Goal: Task Accomplishment & Management: Use online tool/utility

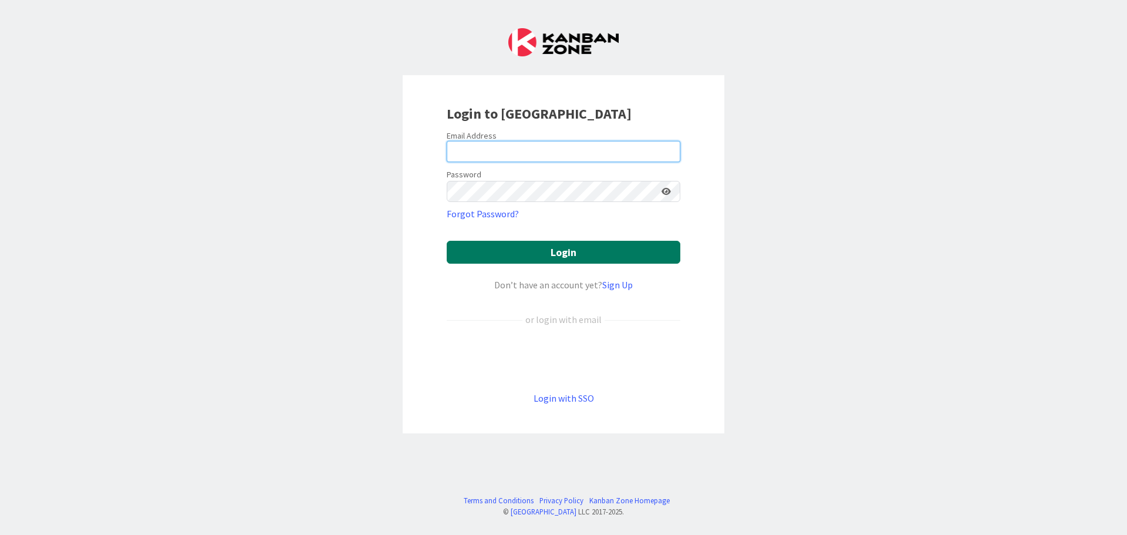
type input "[EMAIL_ADDRESS][DOMAIN_NAME]"
click at [562, 254] on button "Login" at bounding box center [564, 252] width 234 height 23
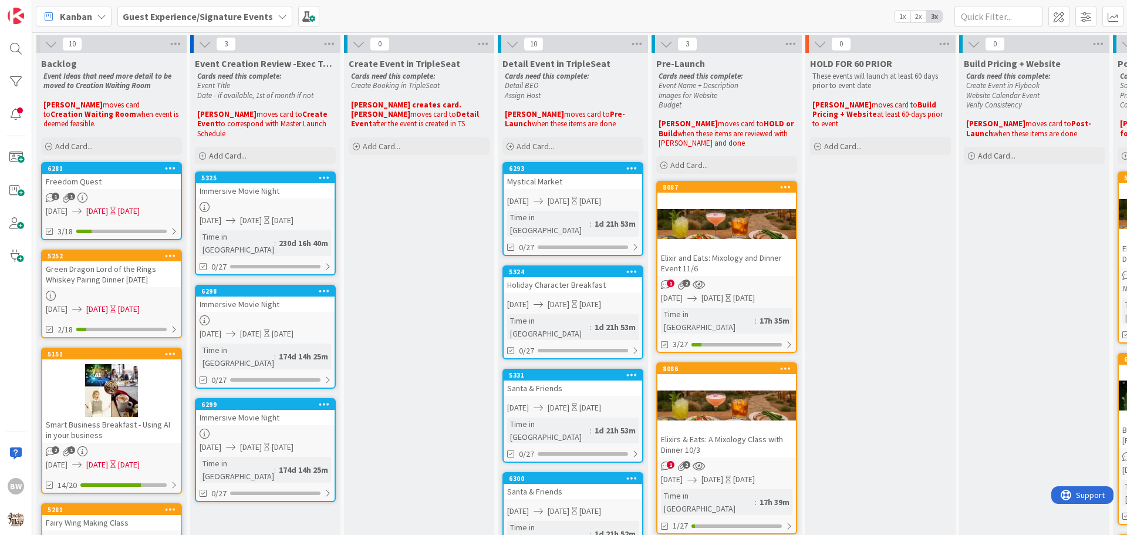
click at [278, 19] on icon at bounding box center [282, 16] width 9 height 9
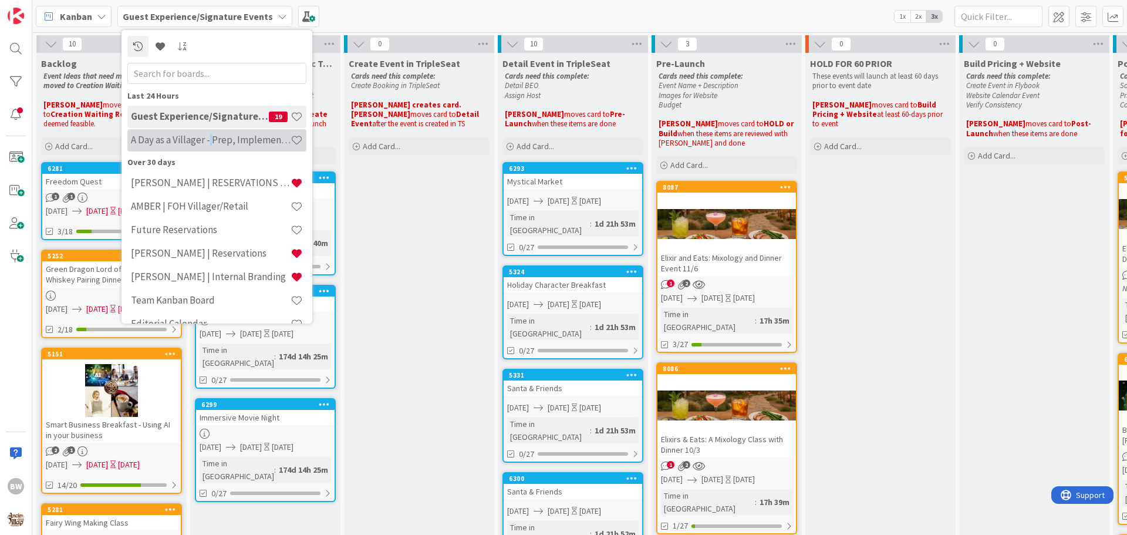
click at [211, 141] on h4 "A Day as a Villager - Prep, Implement and Execute" at bounding box center [211, 140] width 160 height 12
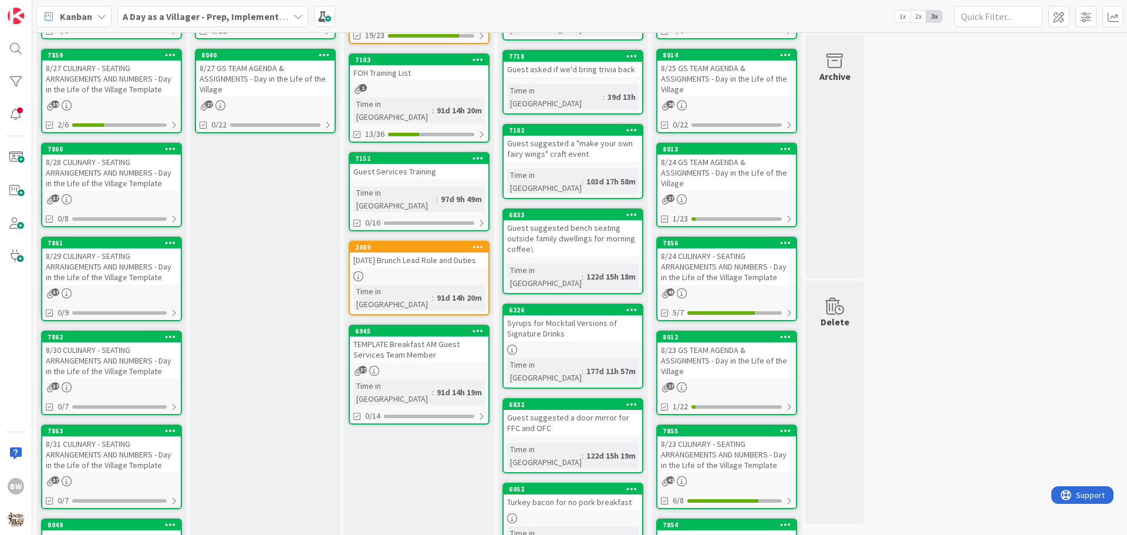
scroll to position [235, 0]
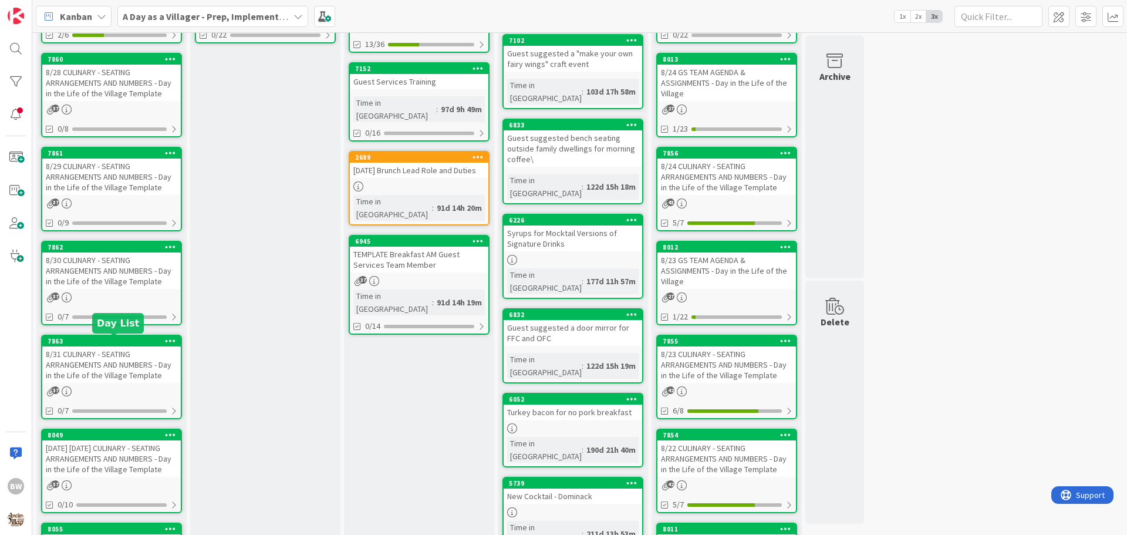
click at [109, 342] on div "7863" at bounding box center [114, 341] width 133 height 8
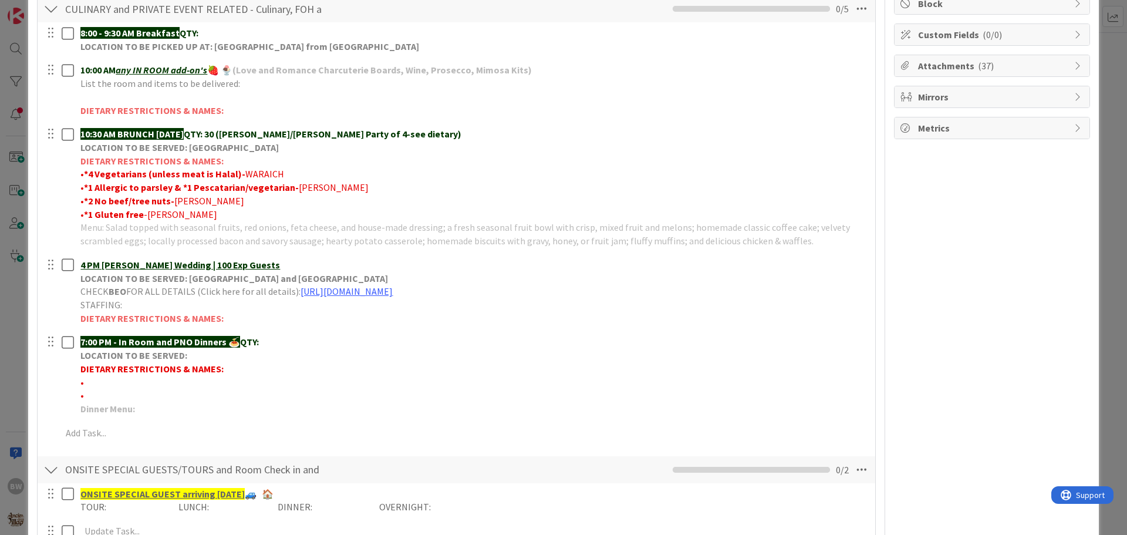
scroll to position [59, 0]
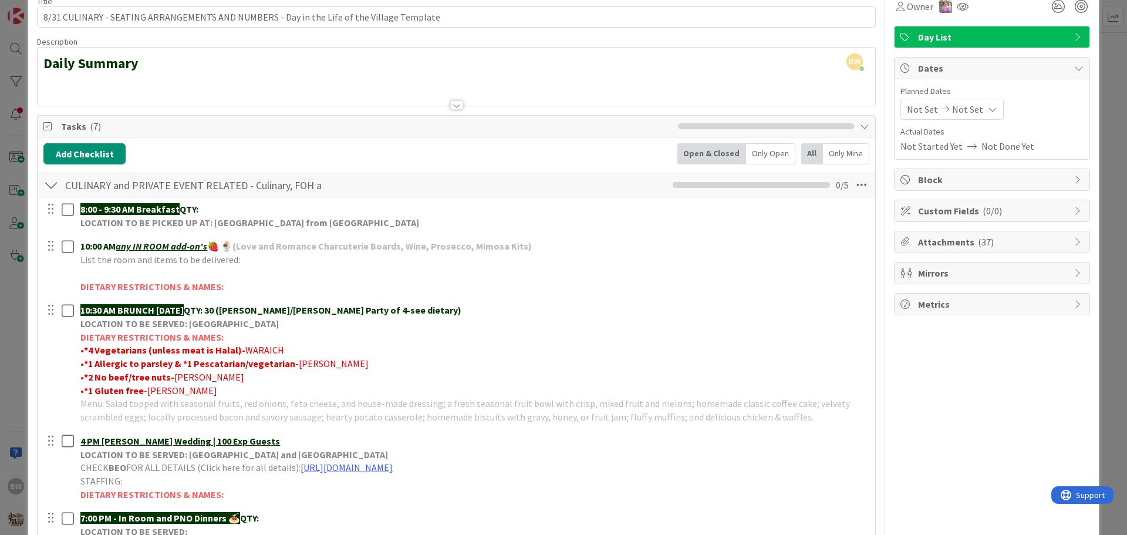
click at [453, 107] on div at bounding box center [456, 104] width 13 height 9
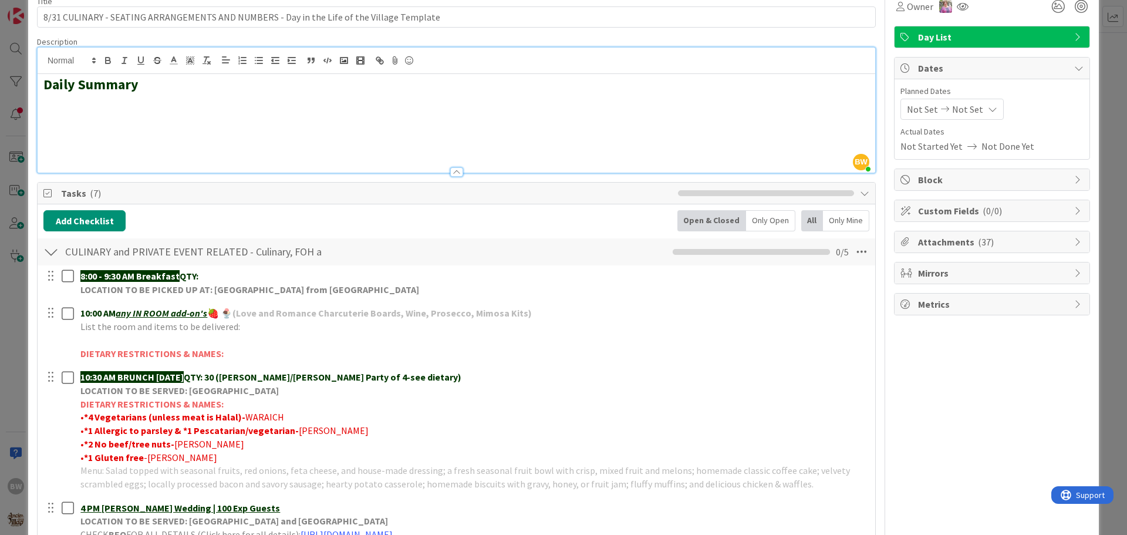
scroll to position [0, 0]
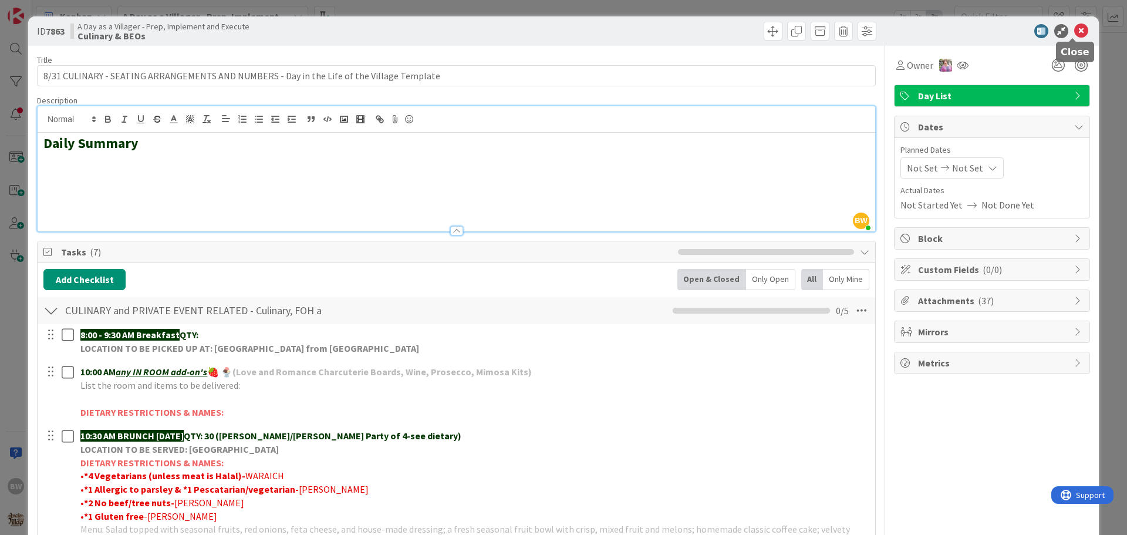
click at [1075, 29] on icon at bounding box center [1082, 31] width 14 height 14
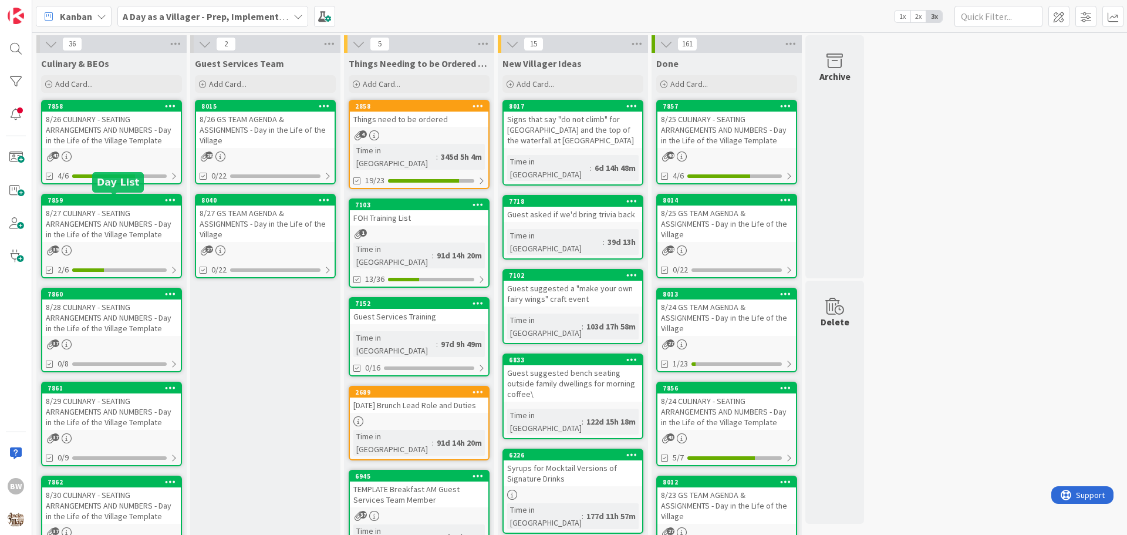
click at [110, 201] on div "7859" at bounding box center [114, 200] width 133 height 8
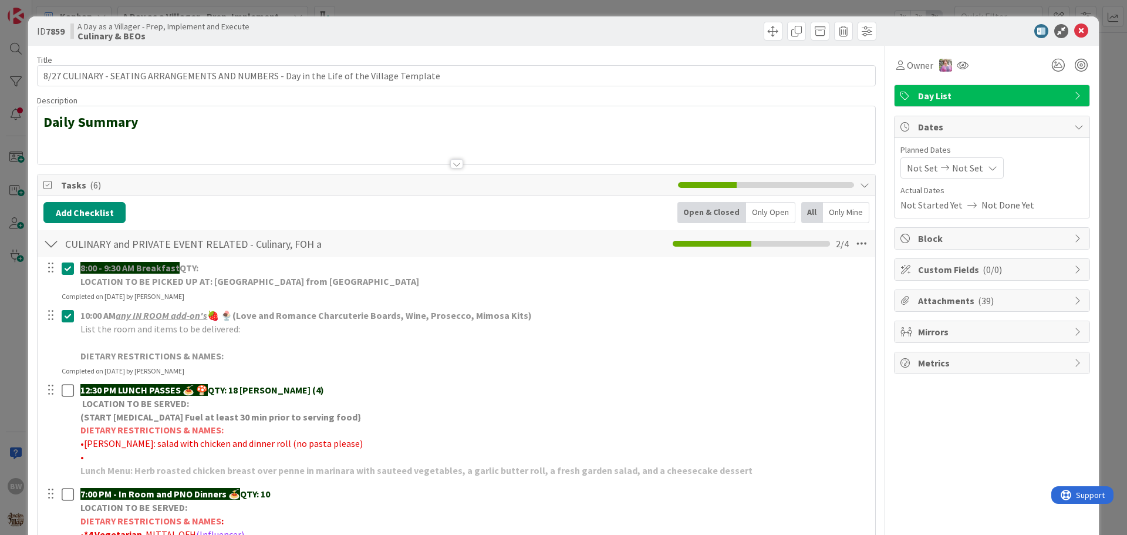
click at [454, 167] on div at bounding box center [456, 163] width 13 height 9
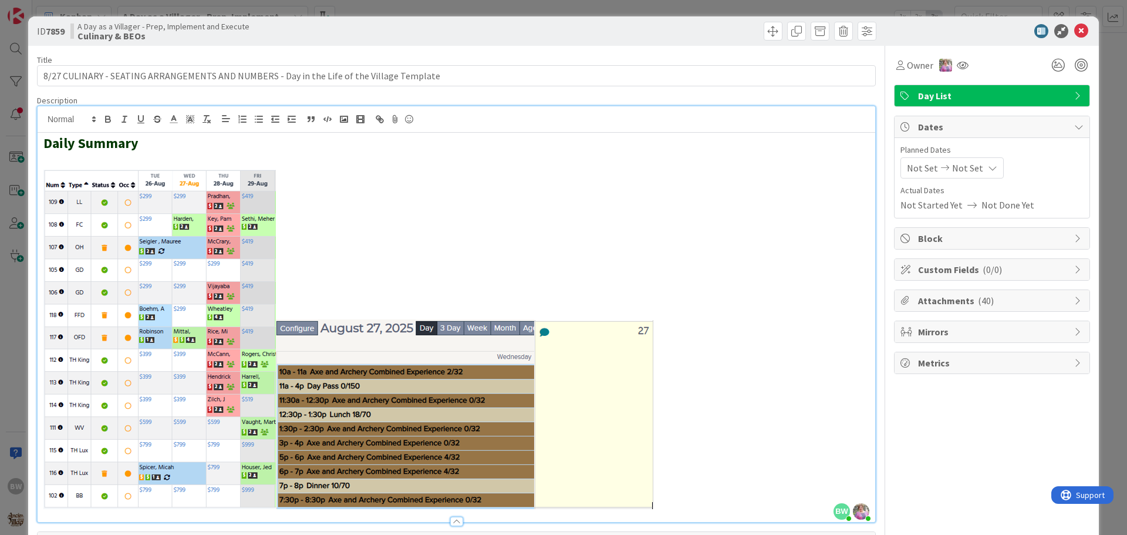
scroll to position [294, 0]
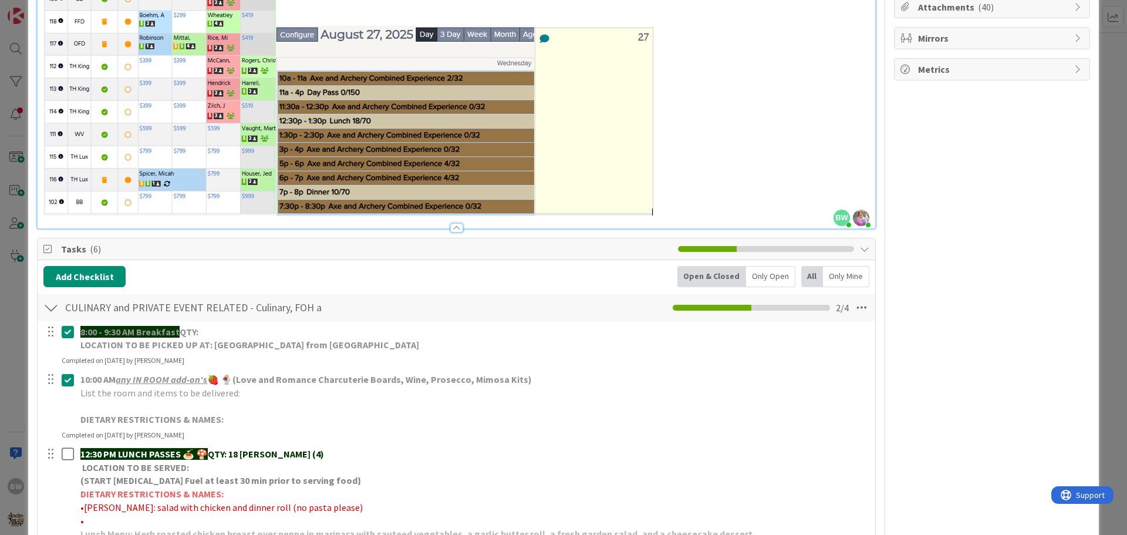
click at [622, 364] on div "8:00 - 9:30 AM Breakfast QTY: LOCATION TO BE PICKED UP AT: WILLOWS LANDING FRID…" at bounding box center [456, 344] width 837 height 44
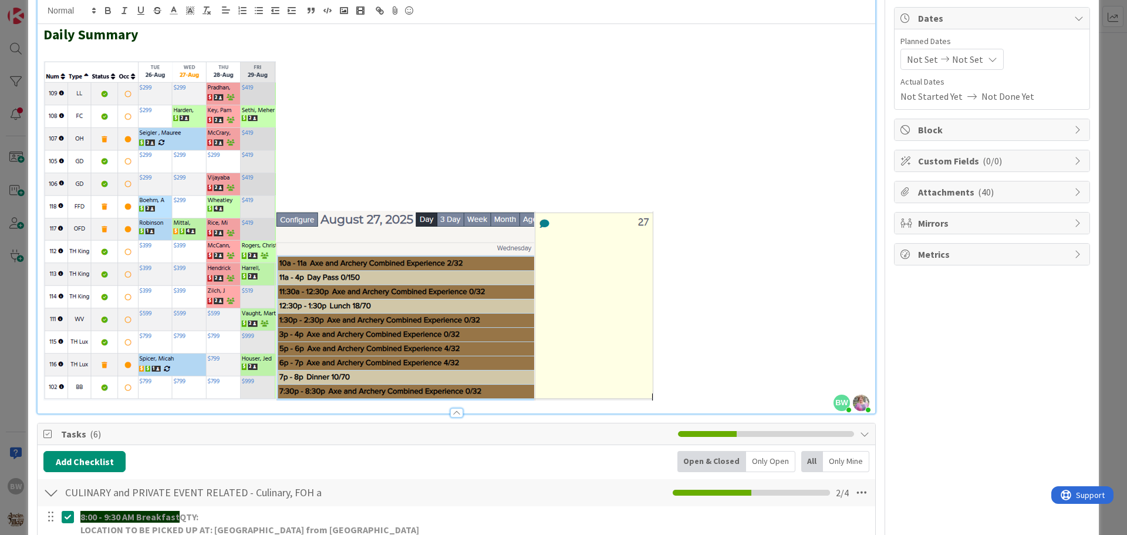
scroll to position [0, 0]
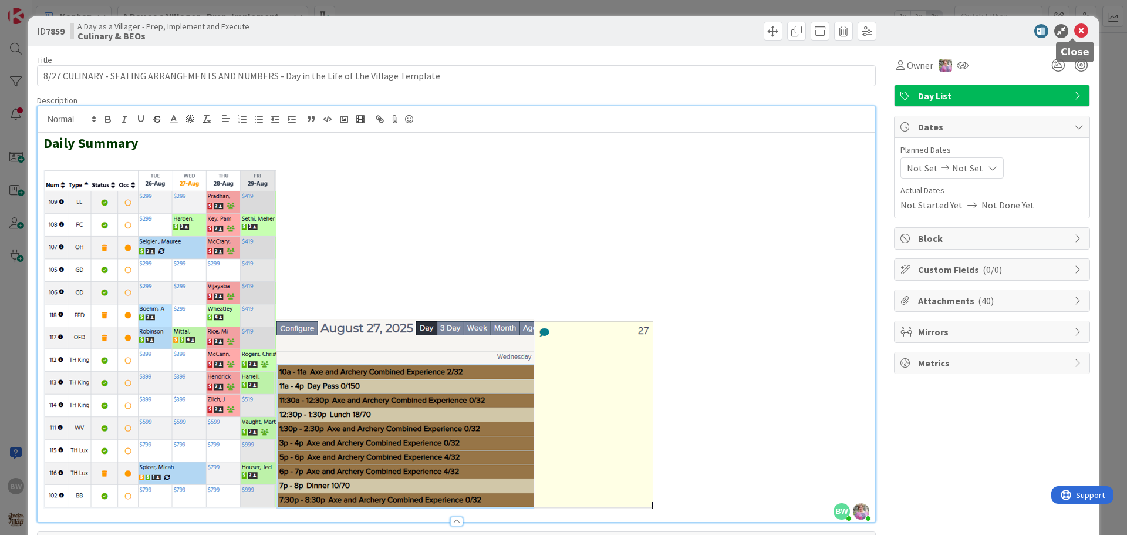
click at [1076, 33] on icon at bounding box center [1082, 31] width 14 height 14
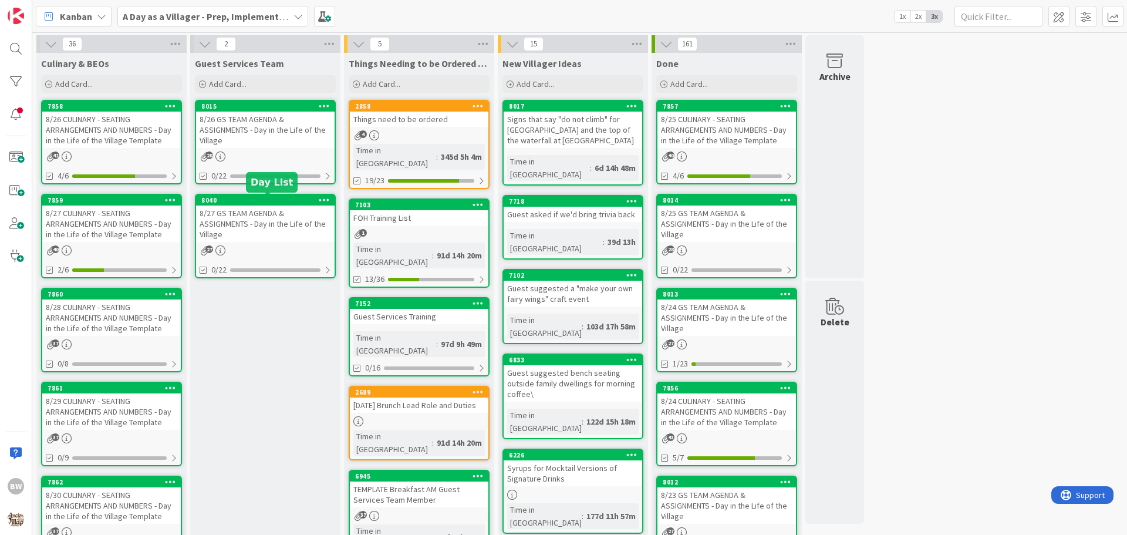
click at [281, 200] on div "8040" at bounding box center [267, 200] width 133 height 8
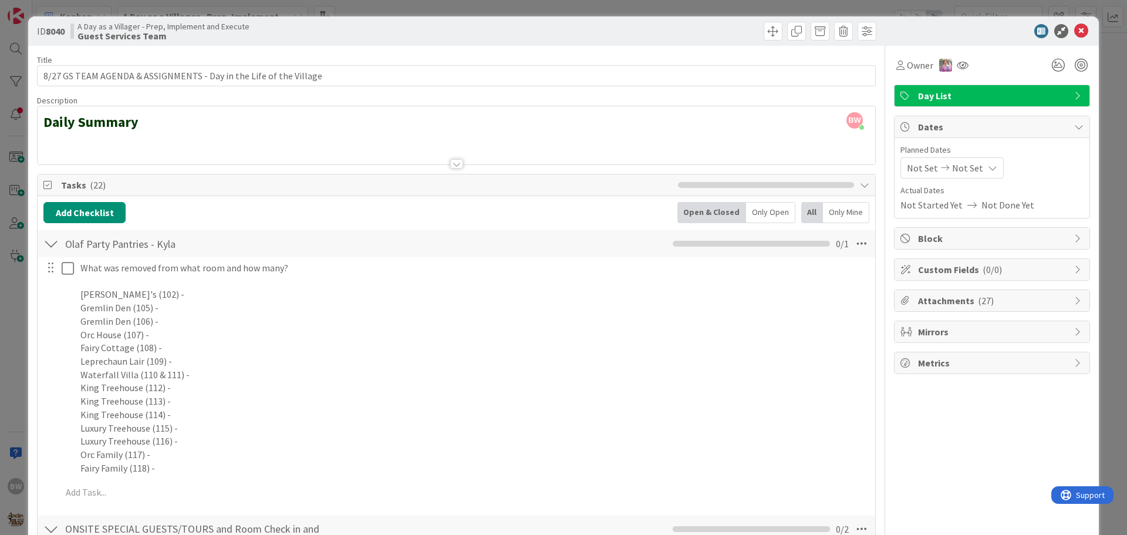
click at [453, 164] on div at bounding box center [456, 163] width 13 height 9
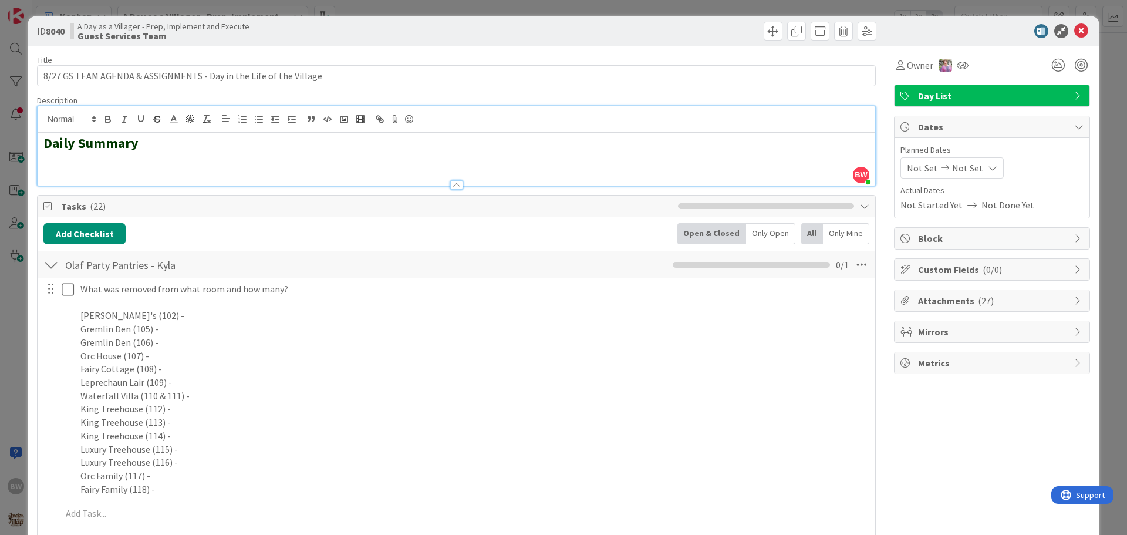
drag, startPoint x: 73, startPoint y: 163, endPoint x: 59, endPoint y: 169, distance: 14.7
drag, startPoint x: 59, startPoint y: 169, endPoint x: 142, endPoint y: 144, distance: 85.8
click at [142, 144] on h2 "Daily Summary" at bounding box center [456, 143] width 826 height 17
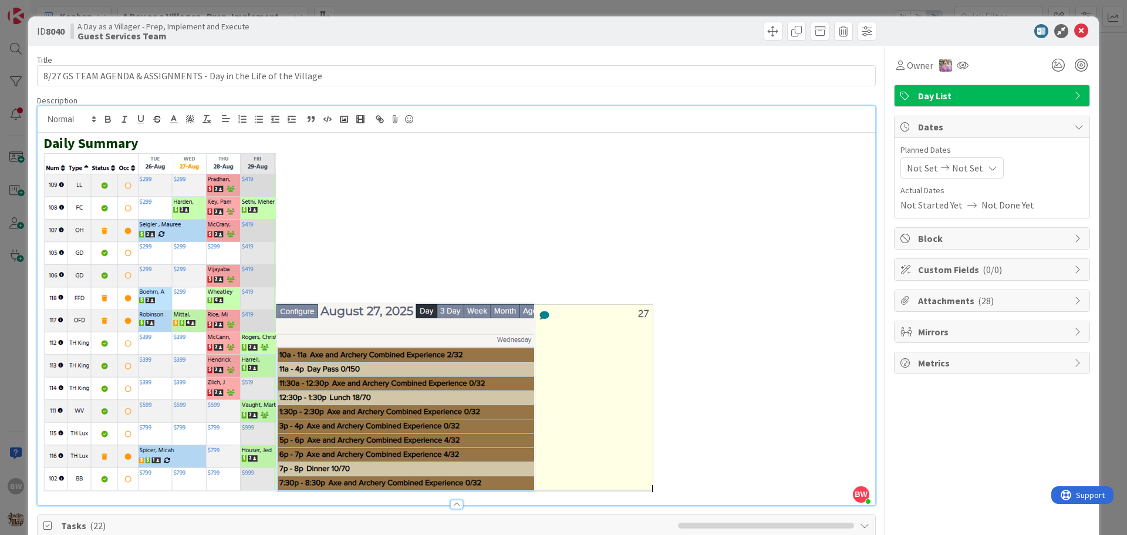
scroll to position [235, 0]
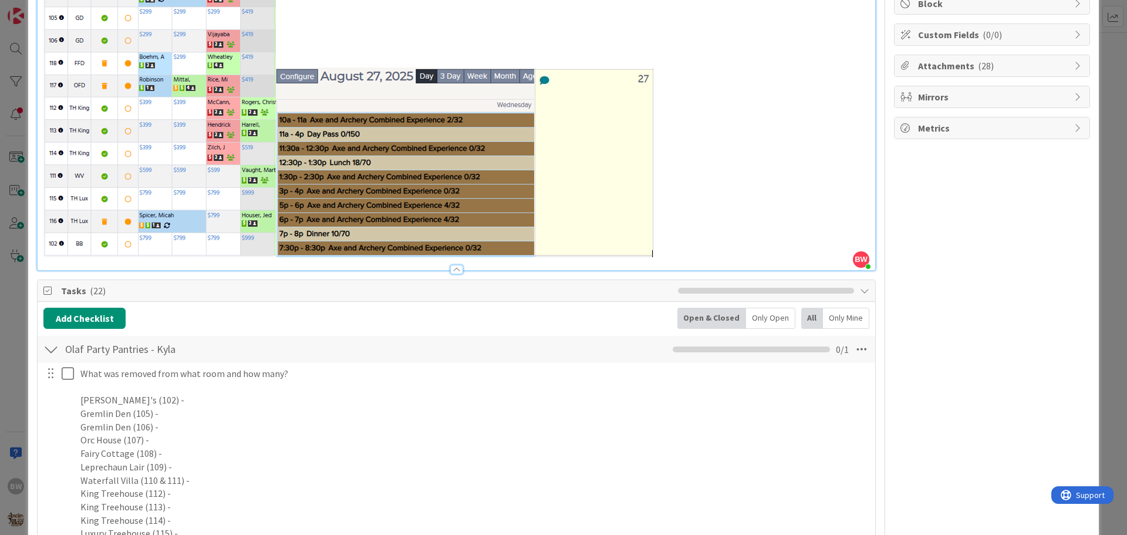
click at [484, 328] on div "Add Checklist Open & Closed Only Open All Only Mine" at bounding box center [456, 318] width 826 height 21
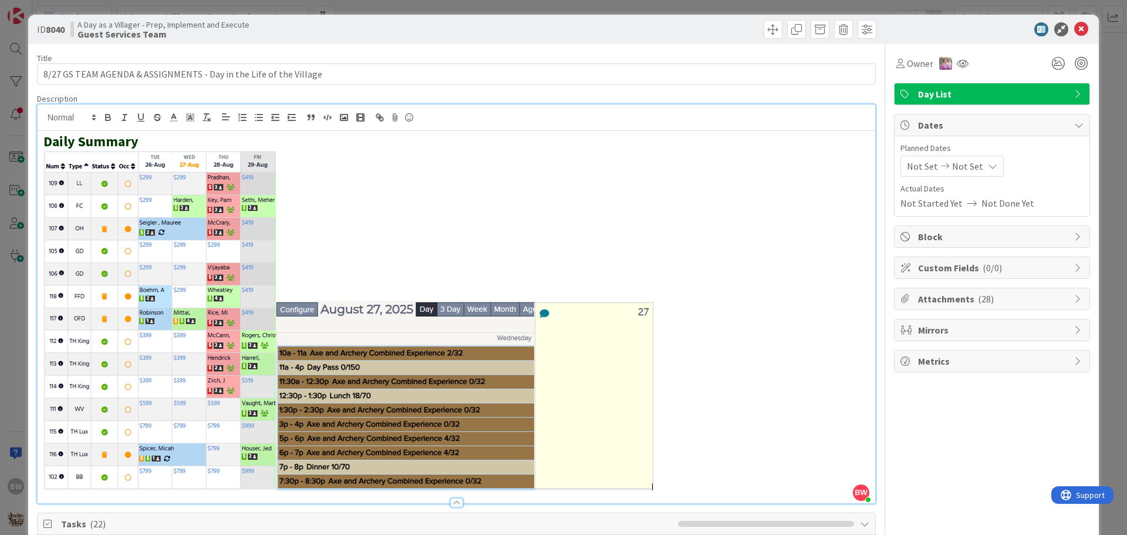
scroll to position [0, 0]
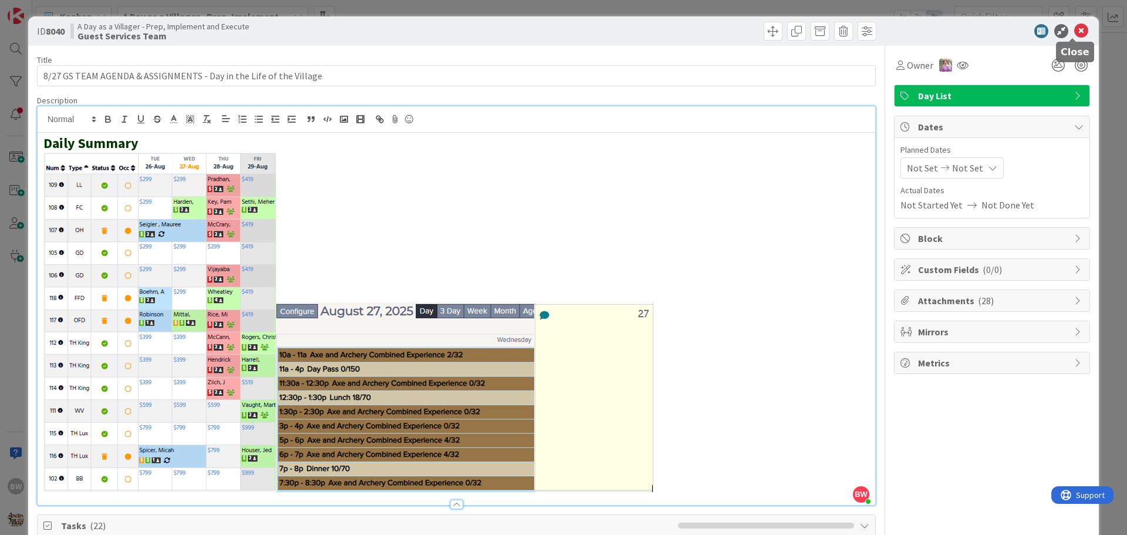
click at [1075, 31] on icon at bounding box center [1082, 31] width 14 height 14
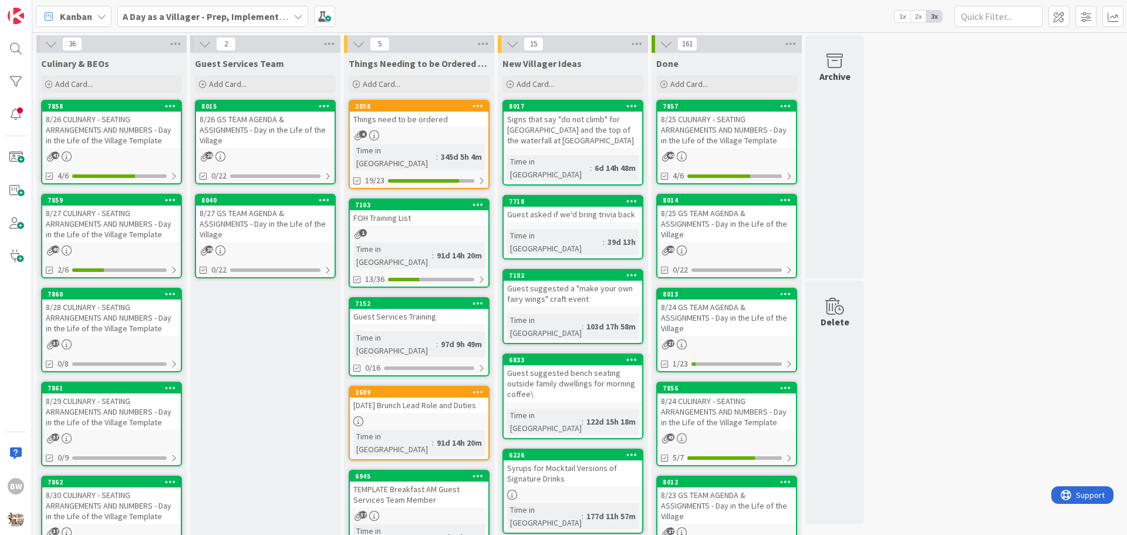
scroll to position [235, 0]
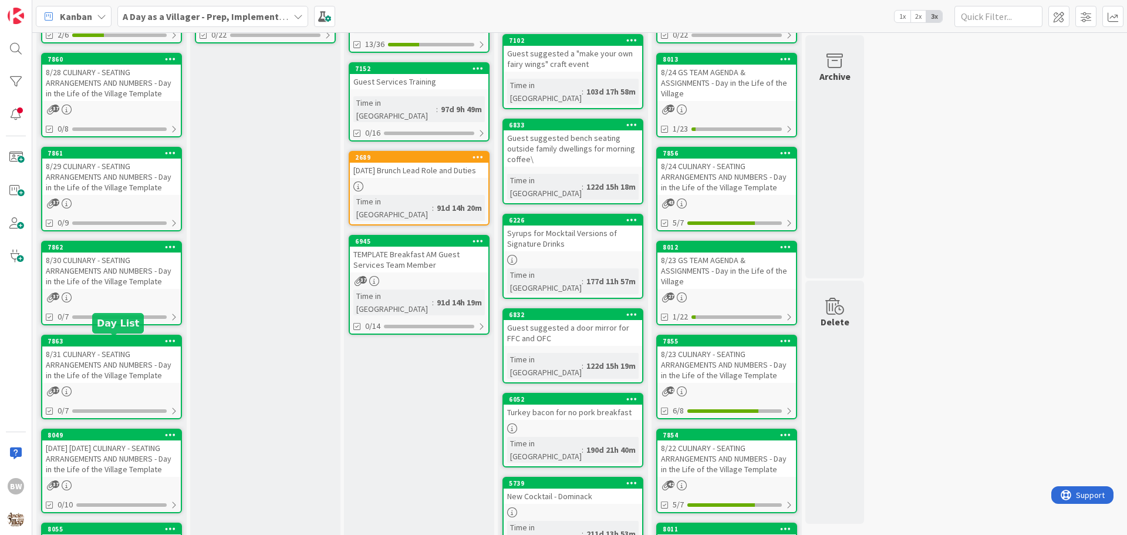
click at [115, 339] on div "7863" at bounding box center [114, 341] width 133 height 8
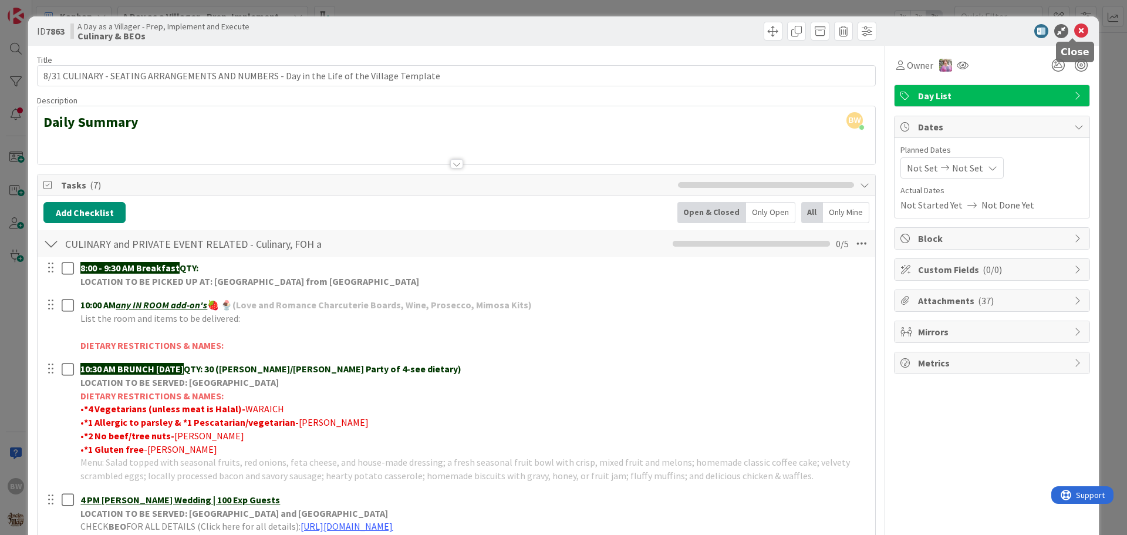
click at [1075, 27] on icon at bounding box center [1082, 31] width 14 height 14
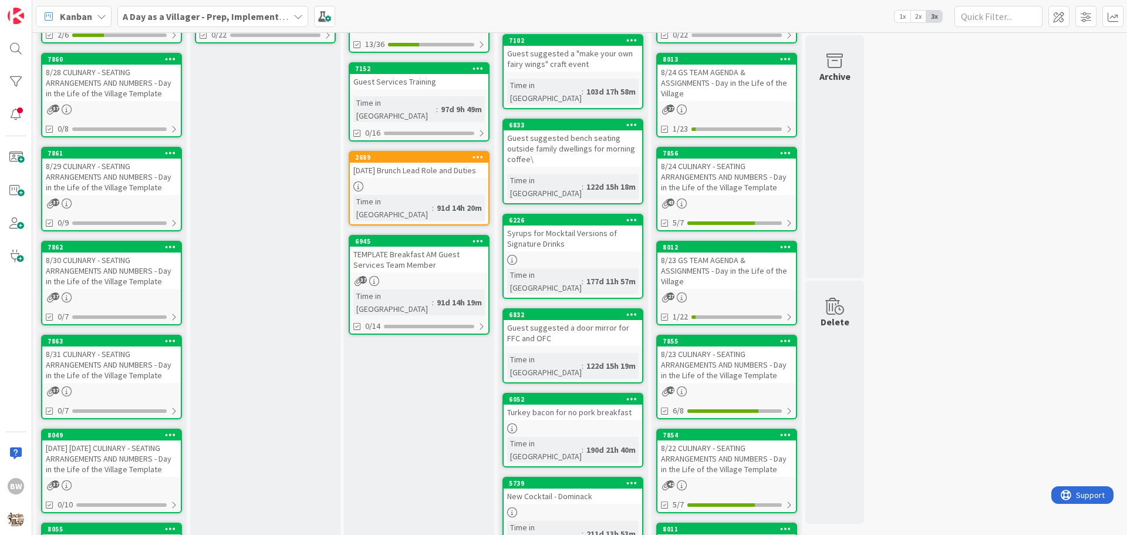
scroll to position [117, 0]
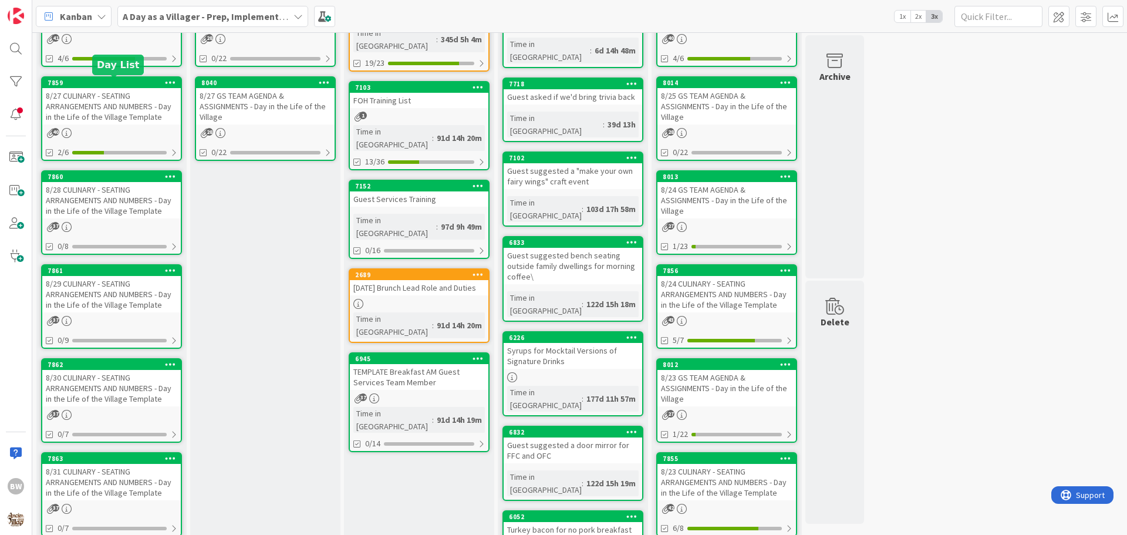
click at [113, 85] on div "7859" at bounding box center [114, 83] width 133 height 8
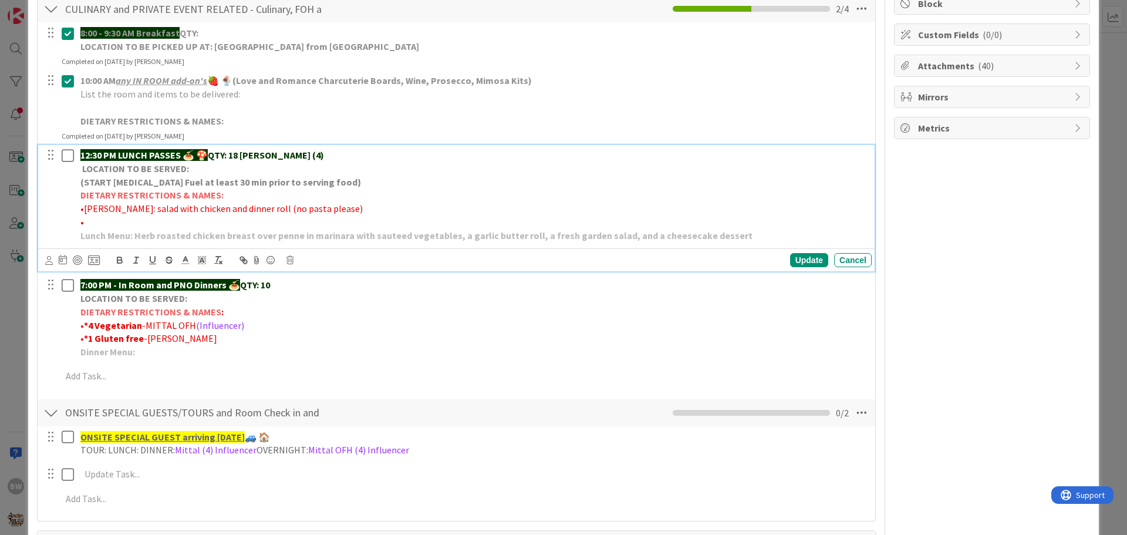
click at [245, 154] on strong "QTY: 18 [PERSON_NAME] (4)" at bounding box center [266, 155] width 116 height 12
click at [304, 173] on p "LOCATION TO BE SERVED:" at bounding box center [473, 169] width 787 height 14
click at [798, 258] on div "Update" at bounding box center [809, 260] width 38 height 14
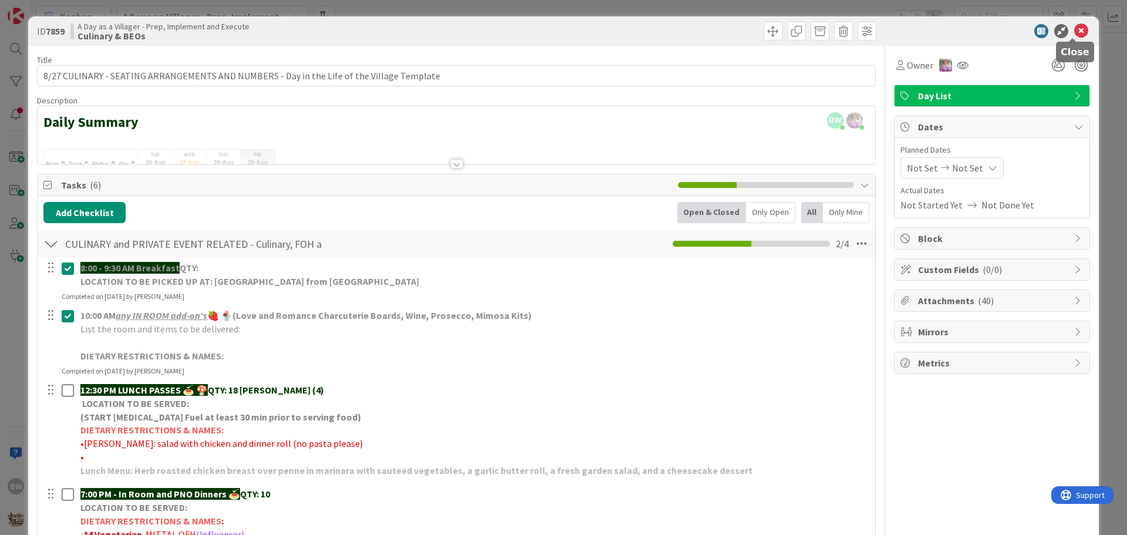
click at [1075, 32] on icon at bounding box center [1082, 31] width 14 height 14
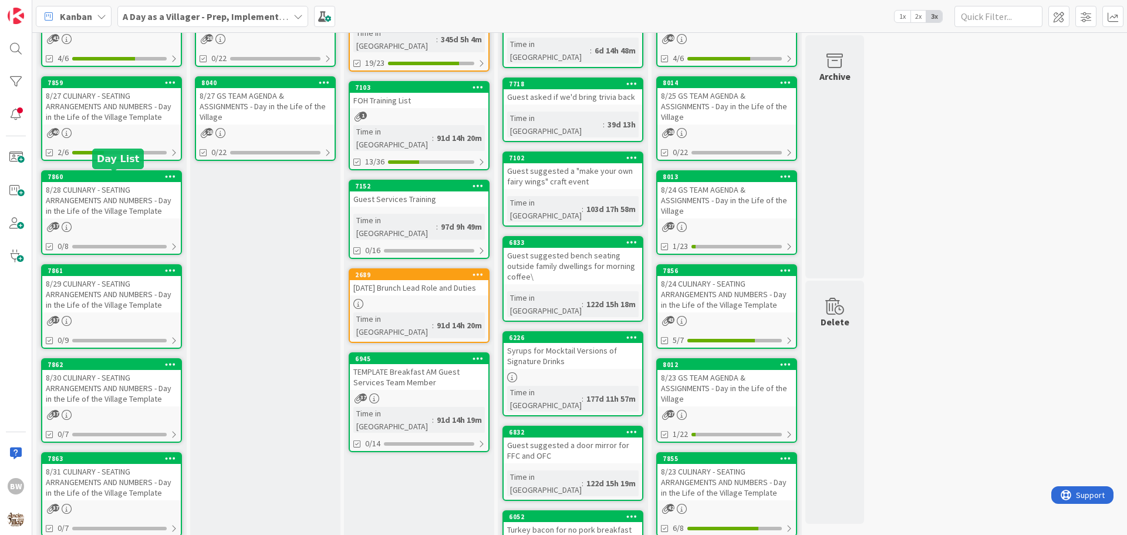
click at [89, 174] on div "7860" at bounding box center [114, 177] width 133 height 8
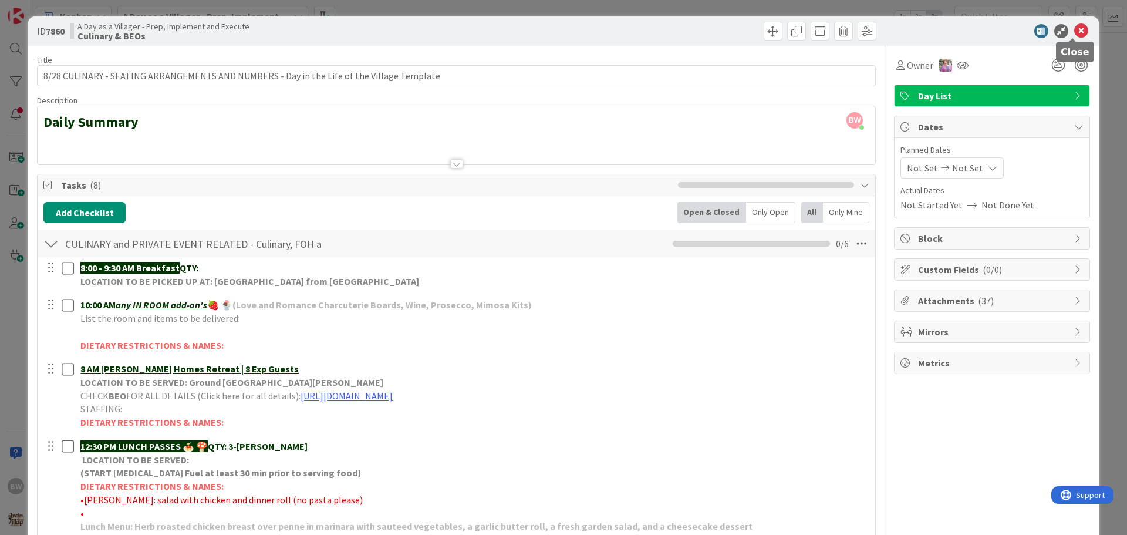
click at [1075, 31] on icon at bounding box center [1082, 31] width 14 height 14
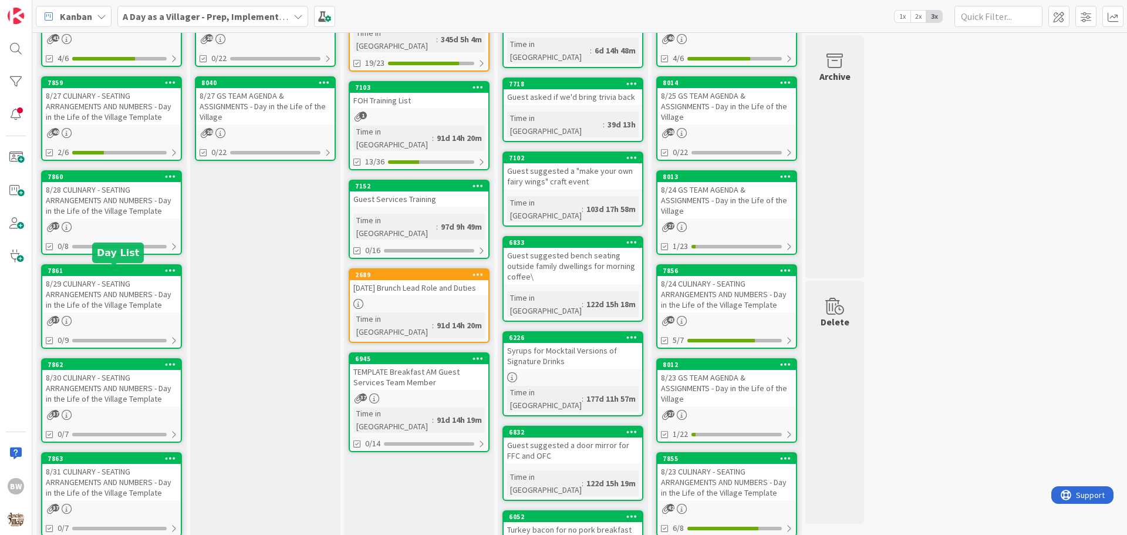
click at [108, 271] on div "7861" at bounding box center [114, 271] width 133 height 8
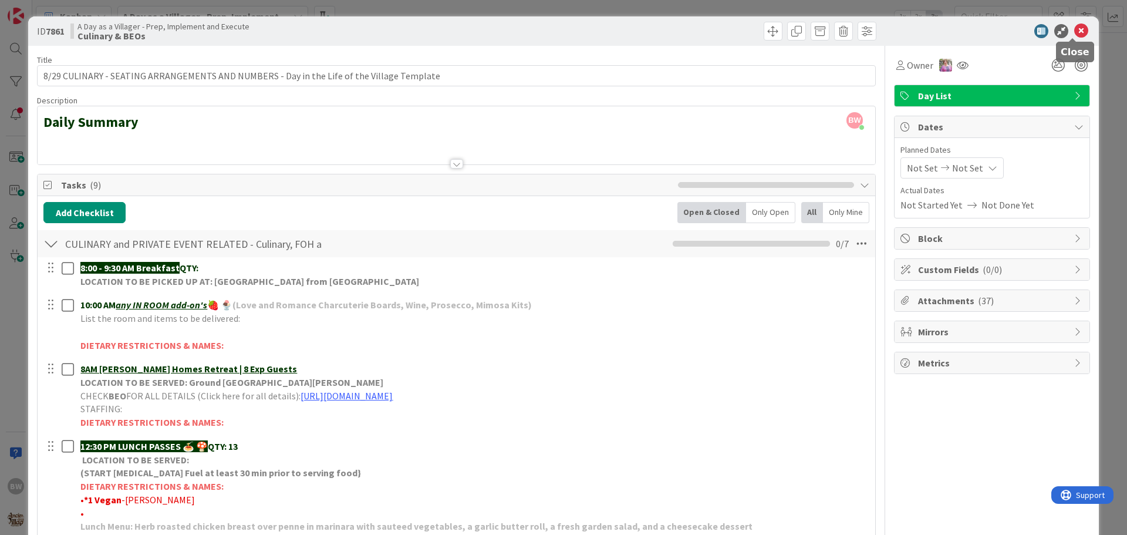
click at [1077, 31] on icon at bounding box center [1082, 31] width 14 height 14
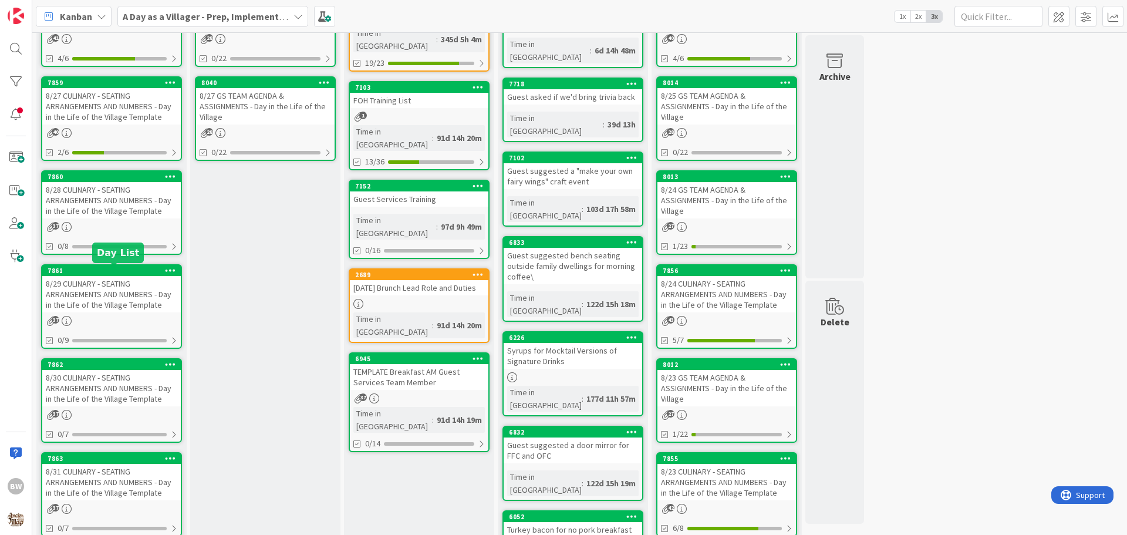
click at [110, 274] on div "7861" at bounding box center [114, 271] width 133 height 8
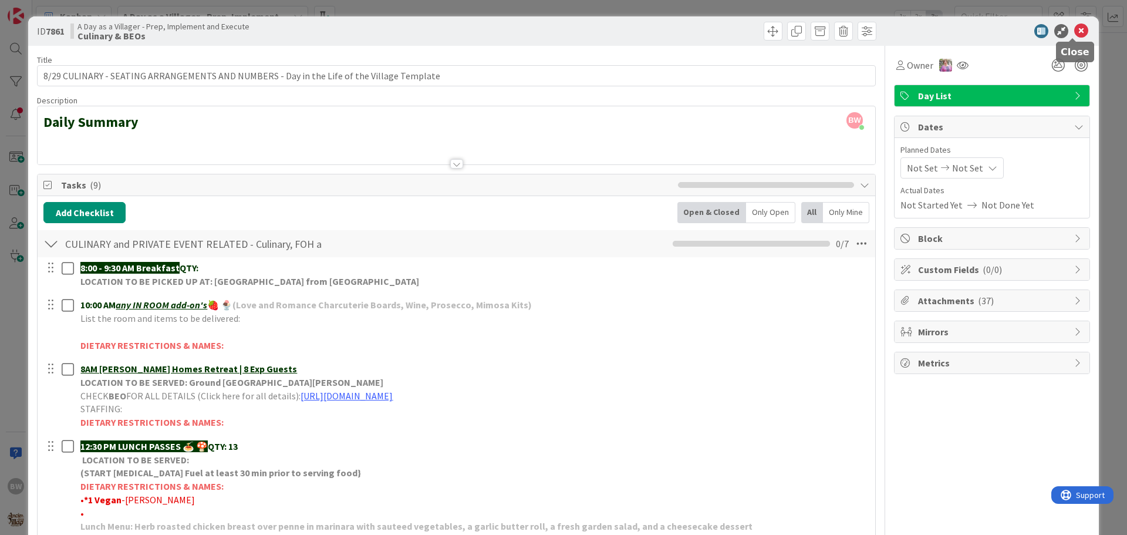
click at [1077, 33] on icon at bounding box center [1082, 31] width 14 height 14
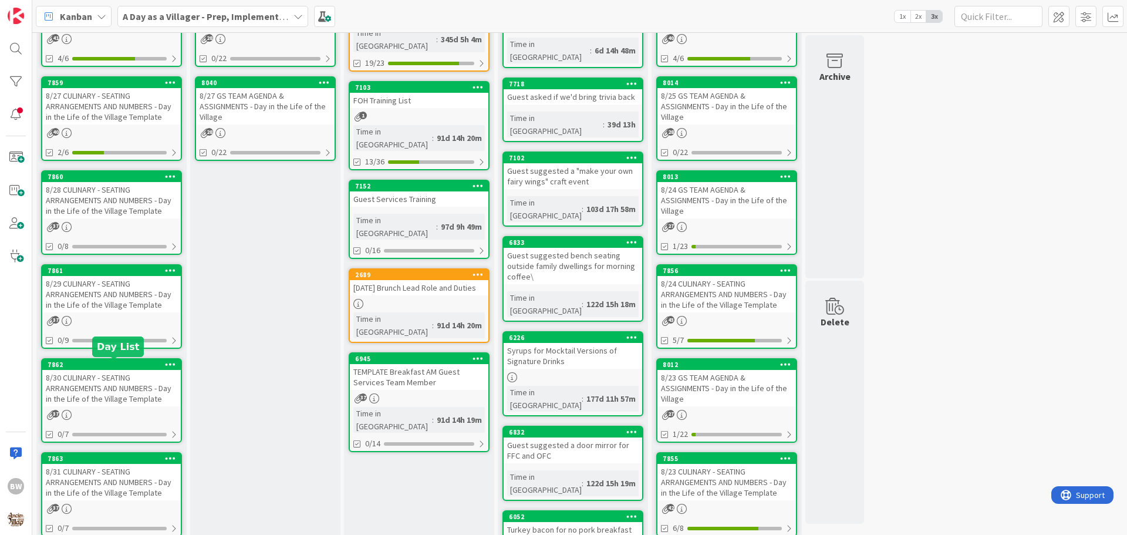
click at [98, 365] on div "7862" at bounding box center [114, 365] width 133 height 8
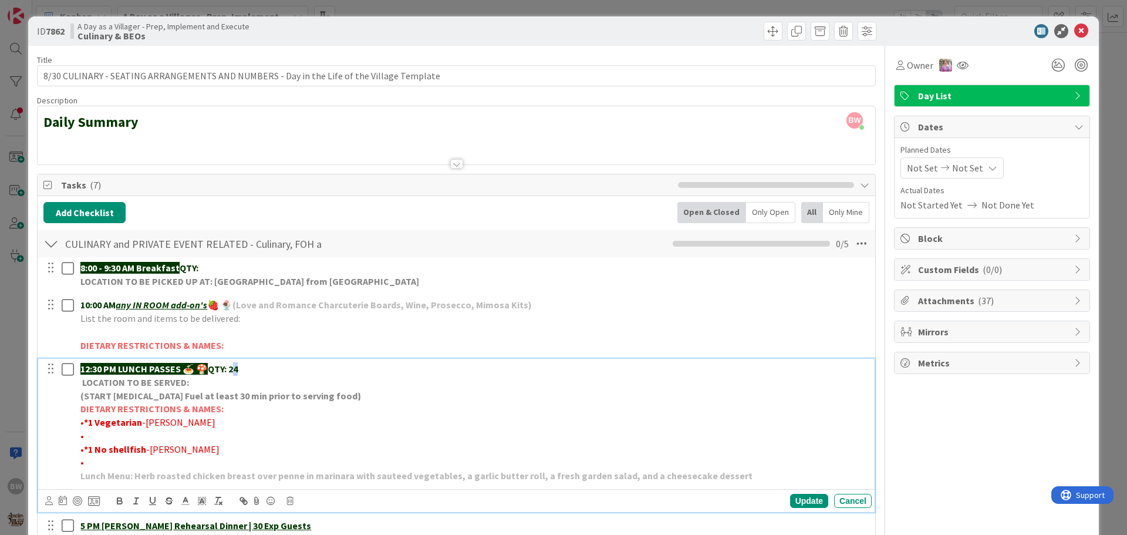
click at [238, 368] on p "12:30 PM LUNCH PASSES 🍝 🍄 QTY: 24" at bounding box center [473, 369] width 787 height 14
click at [805, 502] on div "Update" at bounding box center [809, 501] width 38 height 14
click at [83, 430] on p "•" at bounding box center [473, 436] width 787 height 14
drag, startPoint x: 136, startPoint y: 437, endPoint x: 85, endPoint y: 435, distance: 51.7
click at [85, 435] on span "•*2 No cheese-FERRERA" at bounding box center [128, 436] width 97 height 12
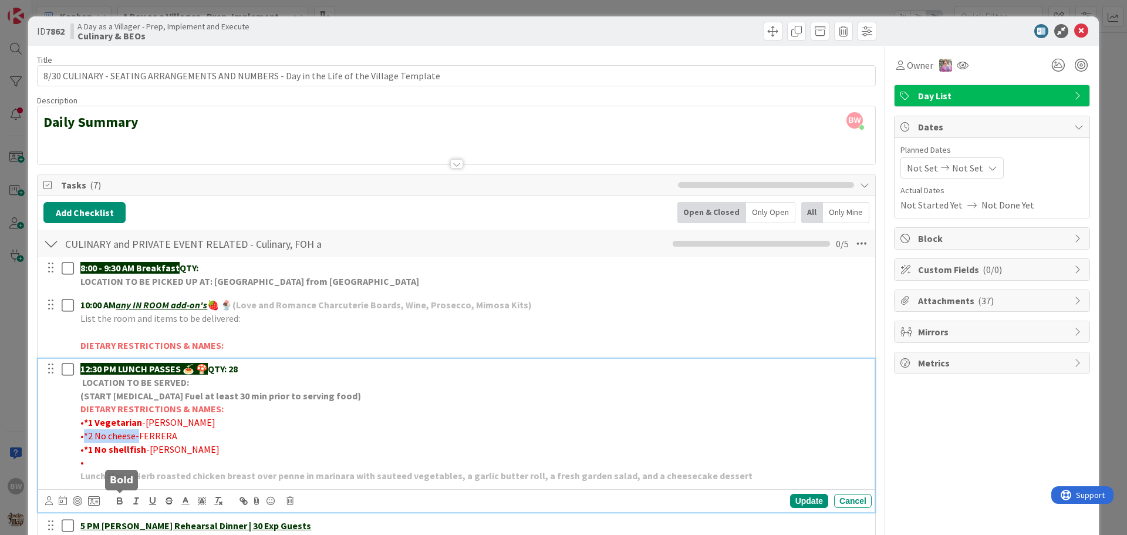
click at [120, 501] on icon "button" at bounding box center [120, 501] width 11 height 11
click at [802, 499] on div "Update" at bounding box center [809, 501] width 38 height 14
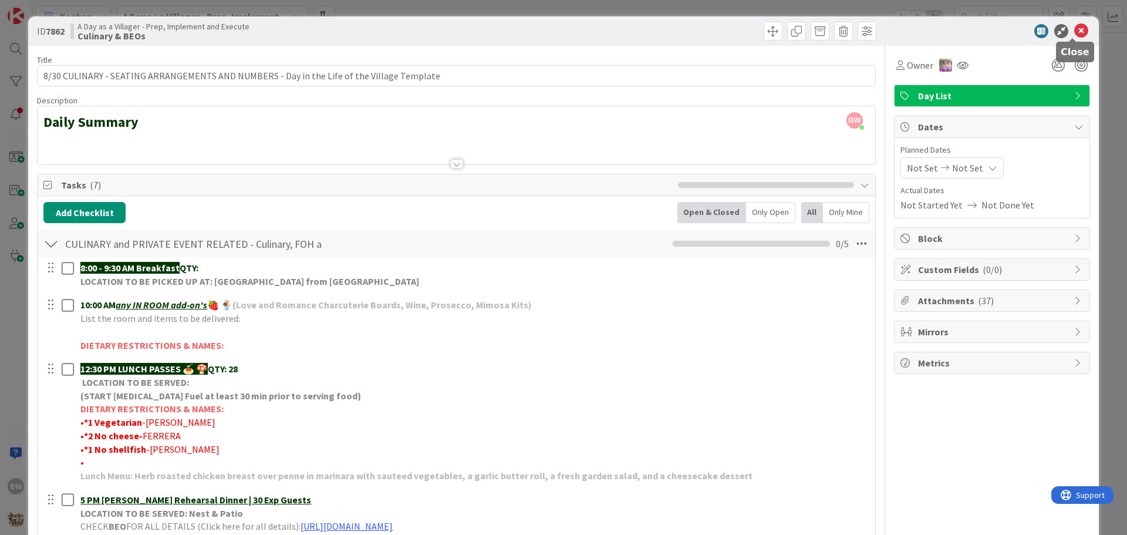
click at [1075, 33] on icon at bounding box center [1082, 31] width 14 height 14
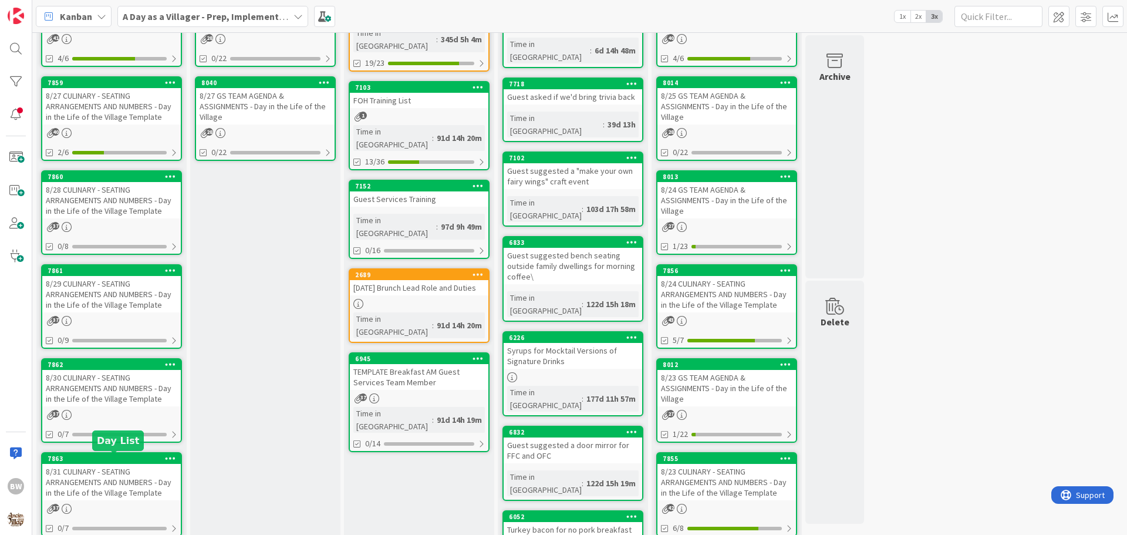
click at [103, 456] on div "7863" at bounding box center [114, 458] width 133 height 8
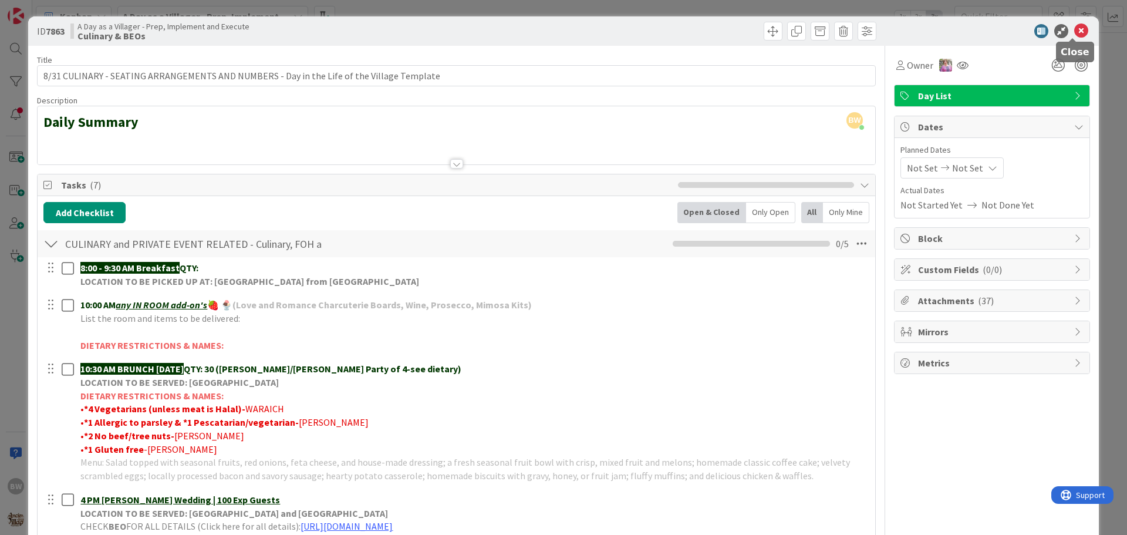
click at [1075, 31] on icon at bounding box center [1082, 31] width 14 height 14
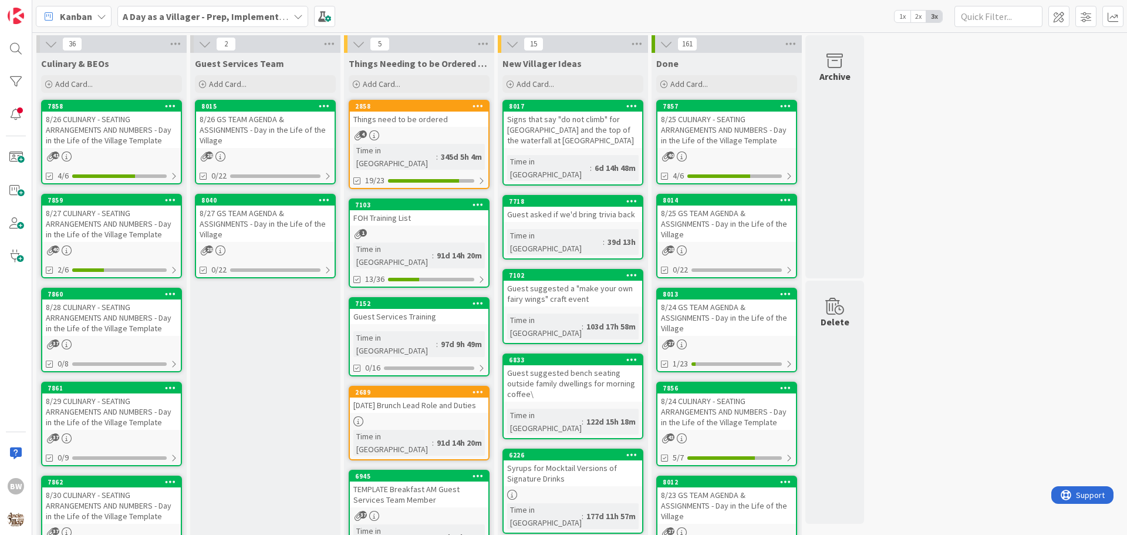
click at [302, 18] on icon at bounding box center [298, 16] width 9 height 9
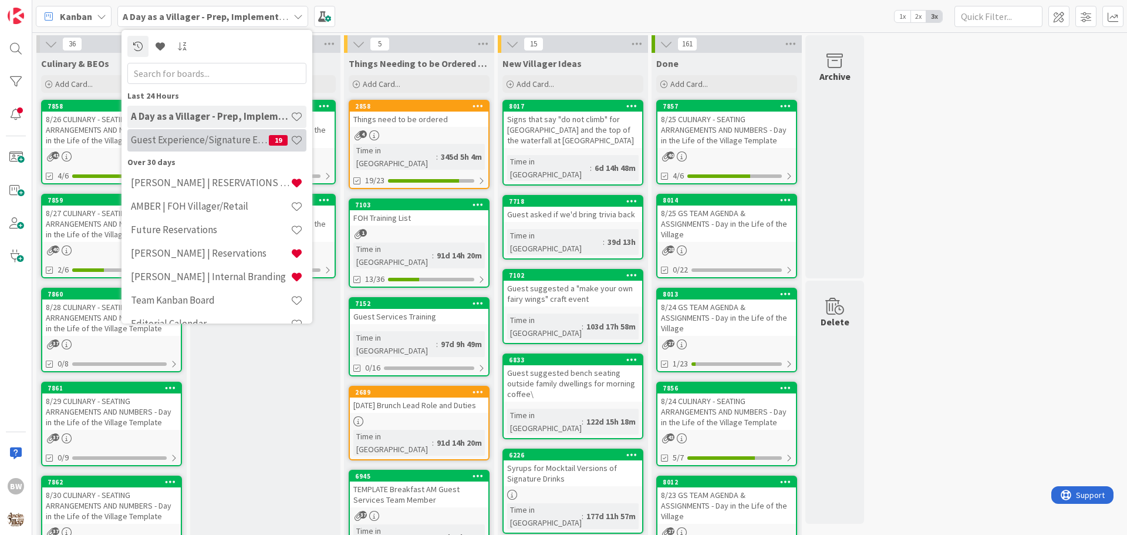
click at [190, 141] on h4 "Guest Experience/Signature Events" at bounding box center [200, 140] width 138 height 12
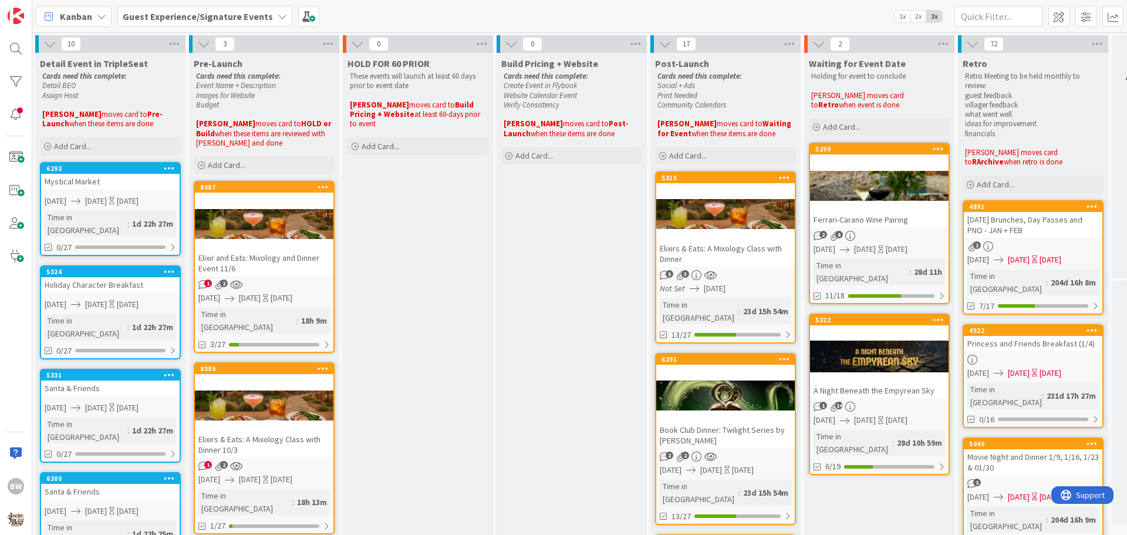
scroll to position [0, 519]
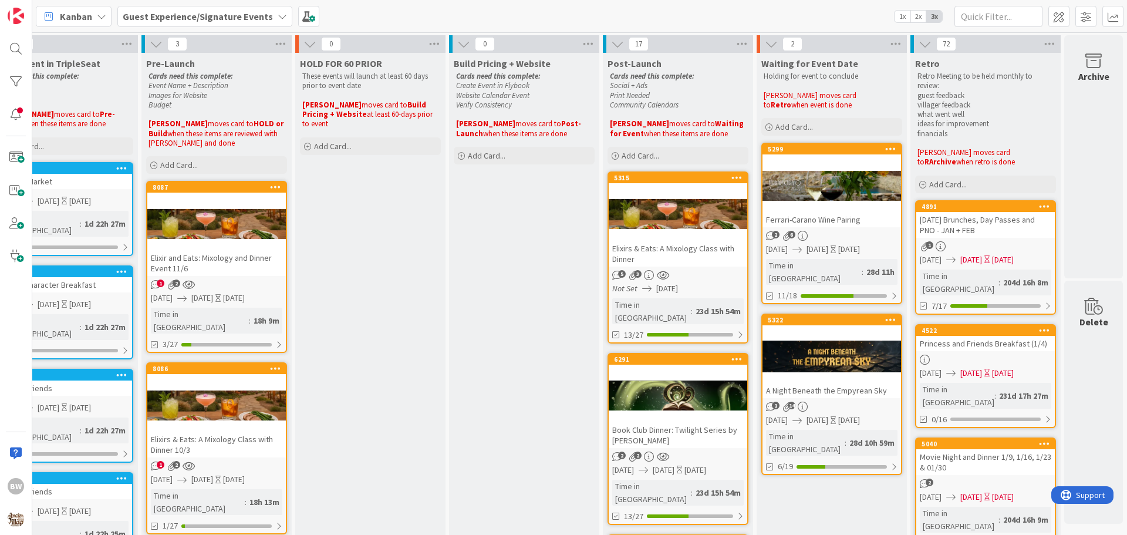
click at [816, 163] on div at bounding box center [832, 185] width 139 height 53
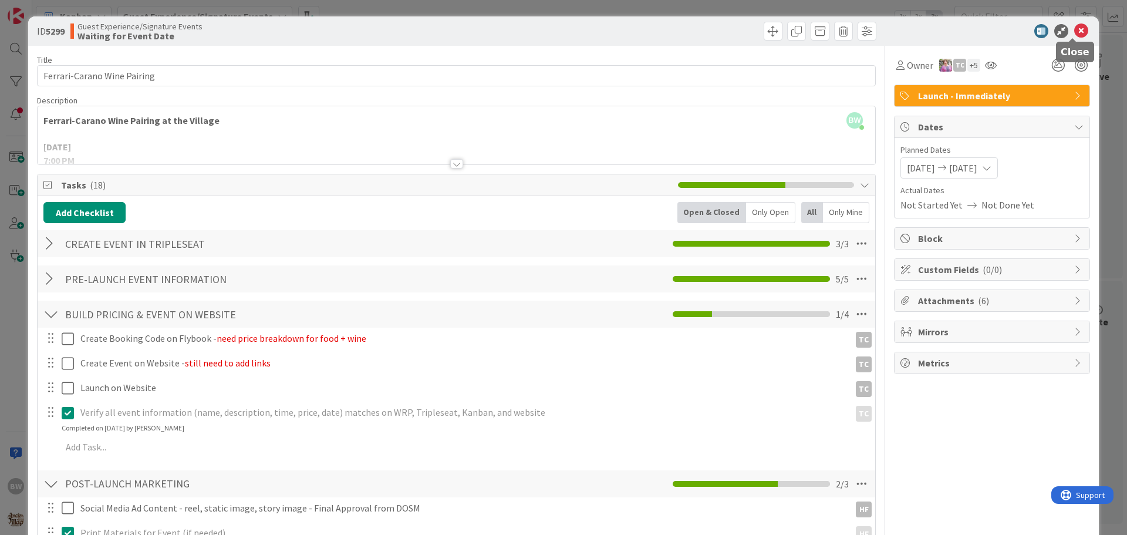
click at [1078, 30] on icon at bounding box center [1082, 31] width 14 height 14
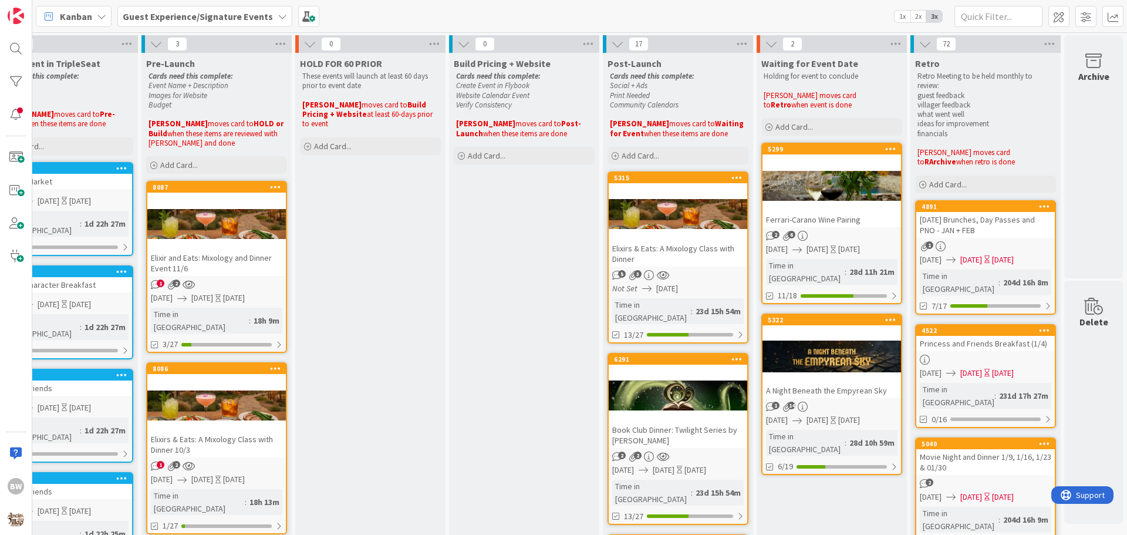
click at [278, 14] on icon at bounding box center [282, 16] width 9 height 9
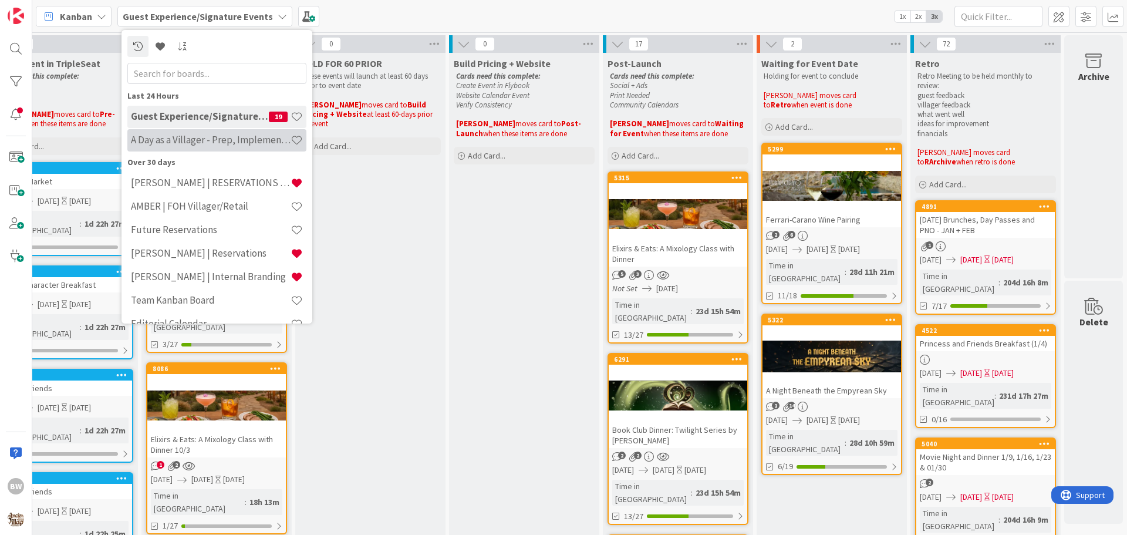
click at [197, 140] on h4 "A Day as a Villager - Prep, Implement and Execute" at bounding box center [211, 140] width 160 height 12
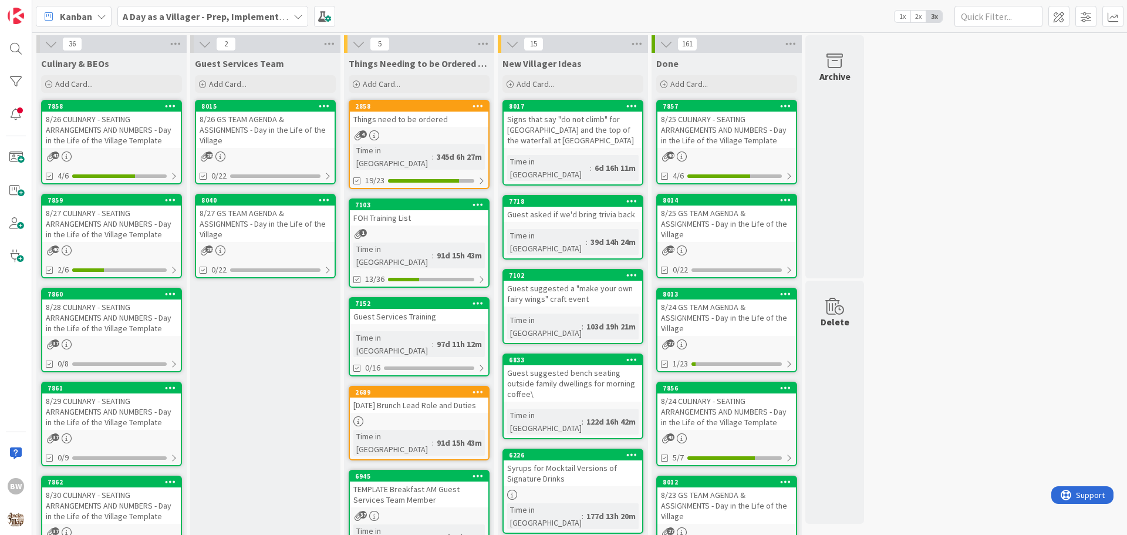
click at [114, 207] on div "8/27 CULINARY - SEATING ARRANGEMENTS AND NUMBERS - Day in the Life of the Villa…" at bounding box center [111, 224] width 139 height 36
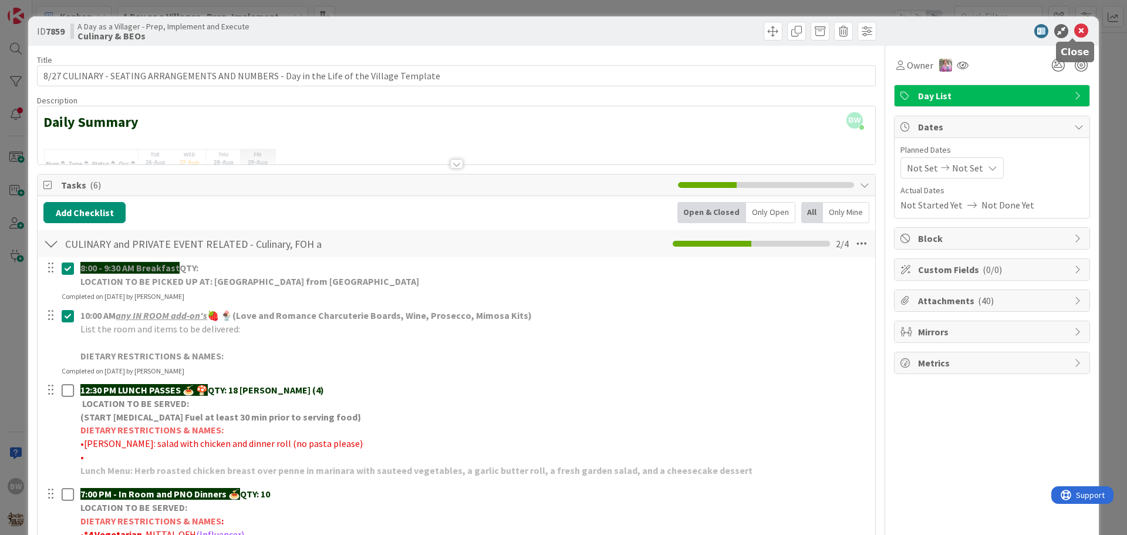
click at [1075, 24] on icon at bounding box center [1082, 31] width 14 height 14
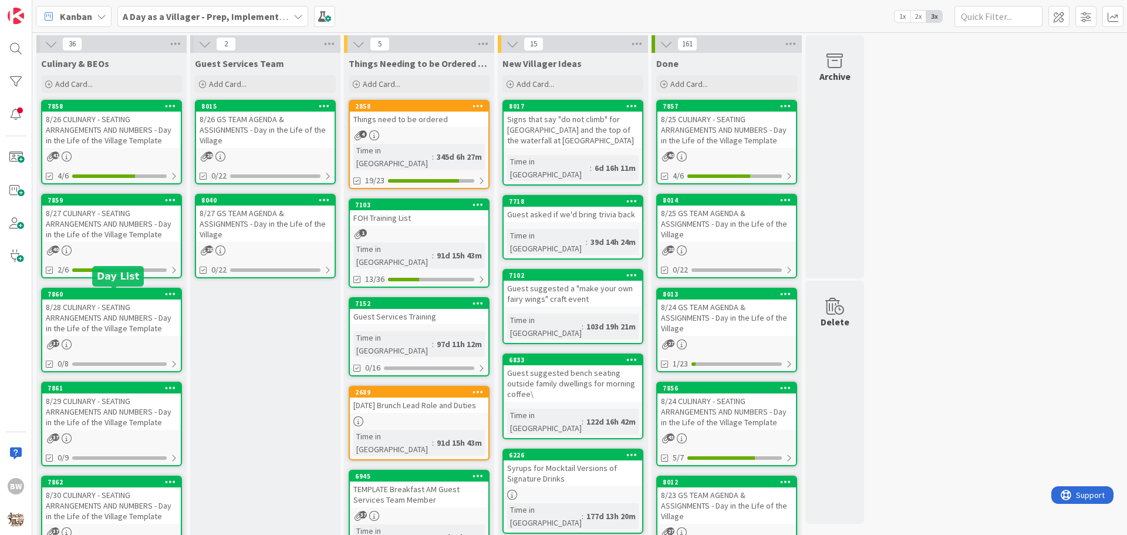
click at [96, 292] on div "7860" at bounding box center [114, 294] width 133 height 8
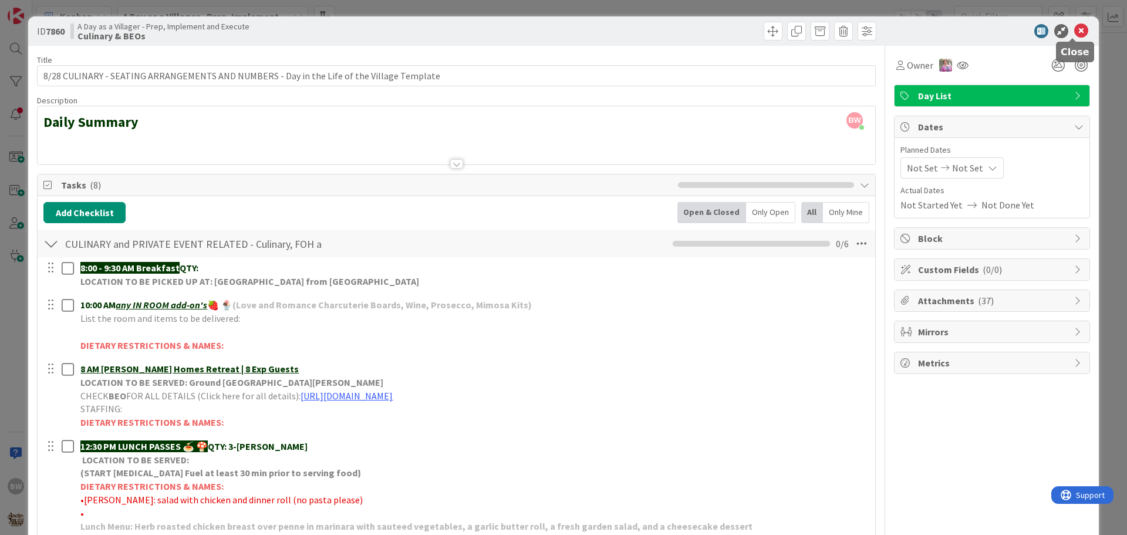
click at [1080, 28] on icon at bounding box center [1082, 31] width 14 height 14
